Goal: Obtain resource: Download file/media

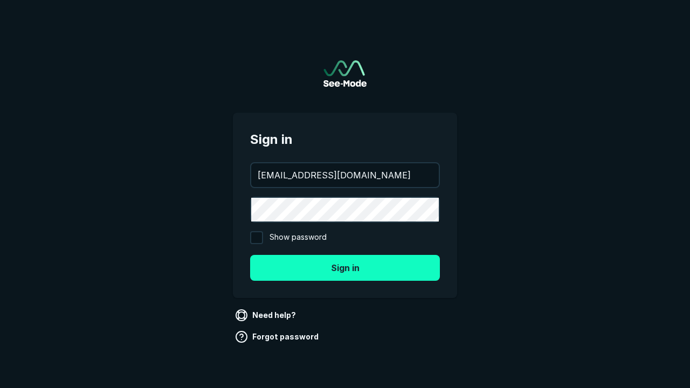
click at [345, 267] on button "Sign in" at bounding box center [345, 268] width 190 height 26
